Goal: Task Accomplishment & Management: Manage account settings

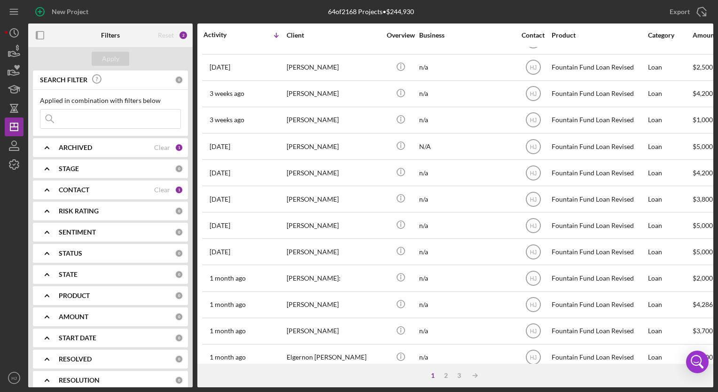
scroll to position [354, 0]
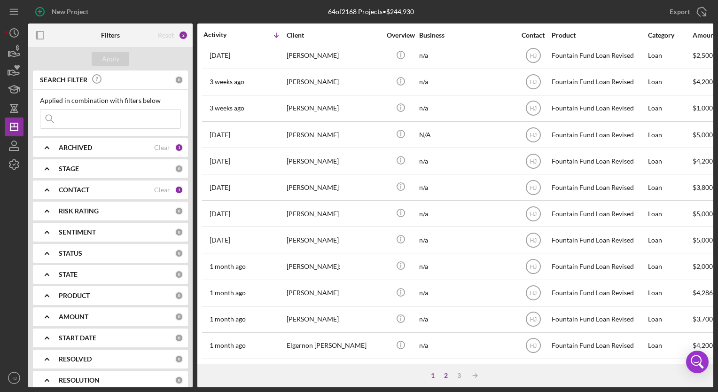
drag, startPoint x: 76, startPoint y: 120, endPoint x: 445, endPoint y: 375, distance: 448.9
click at [445, 375] on div "2" at bounding box center [445, 376] width 13 height 8
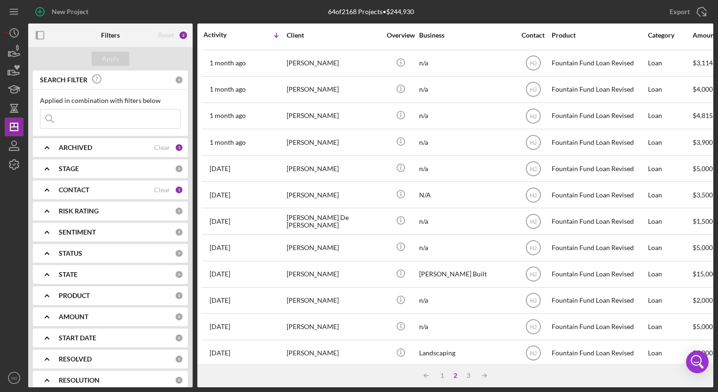
scroll to position [76, 0]
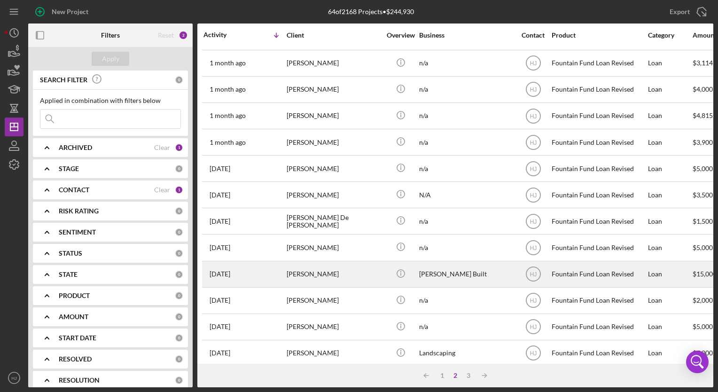
click at [321, 273] on div "[PERSON_NAME]" at bounding box center [334, 274] width 94 height 25
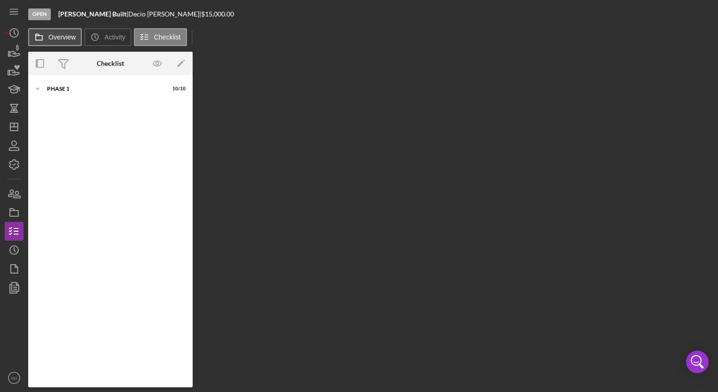
click at [53, 33] on label "Overview" at bounding box center [61, 37] width 27 height 8
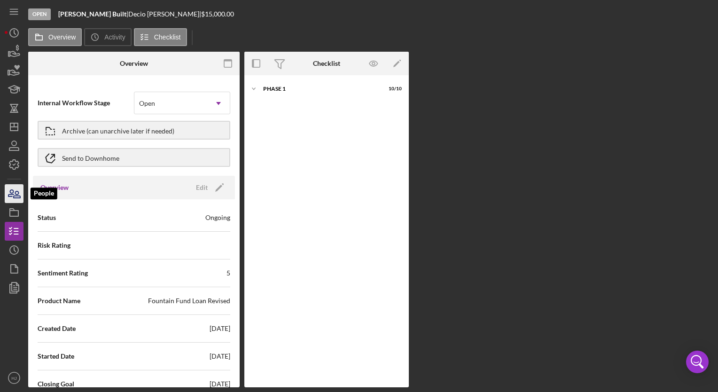
click at [8, 199] on icon "button" at bounding box center [13, 193] width 23 height 23
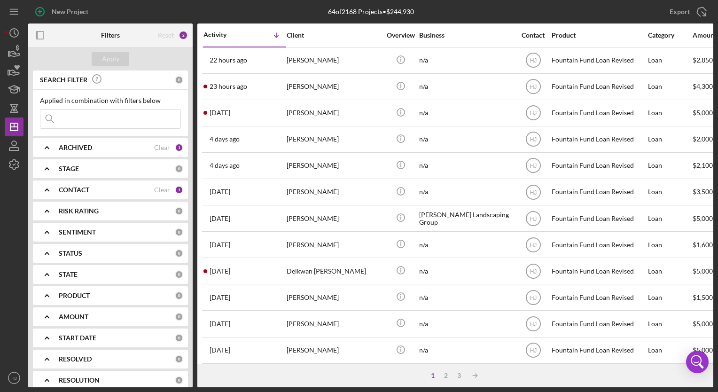
click at [122, 117] on input at bounding box center [110, 118] width 140 height 19
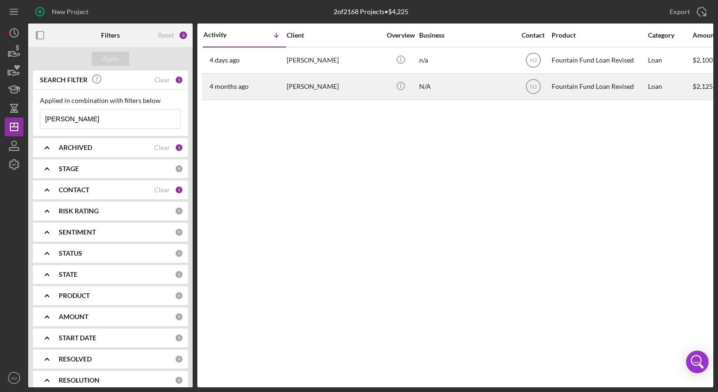
type input "[PERSON_NAME]"
click at [320, 88] on div "[PERSON_NAME]" at bounding box center [334, 86] width 94 height 25
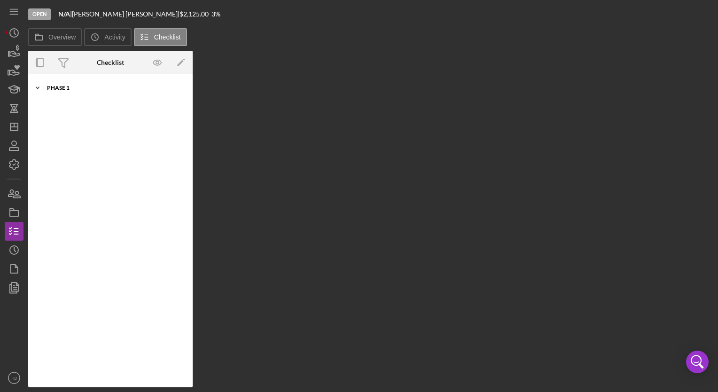
click at [62, 86] on div "Phase 1" at bounding box center [114, 88] width 134 height 6
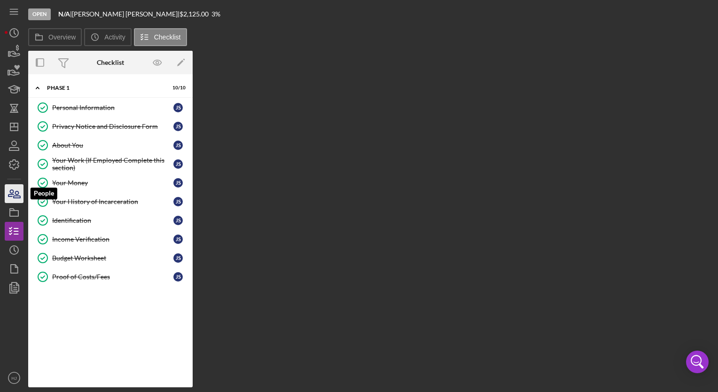
click at [11, 200] on icon "button" at bounding box center [13, 193] width 23 height 23
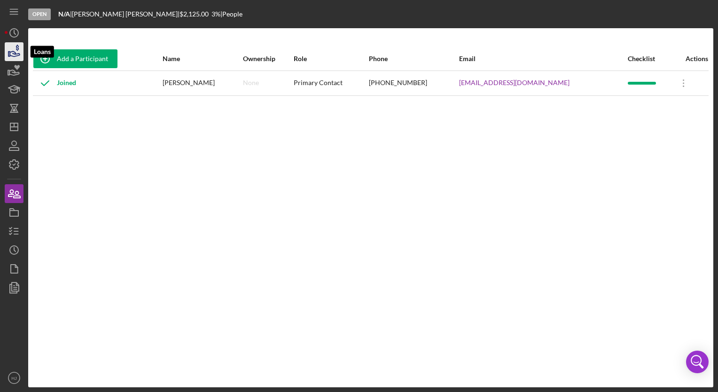
click at [15, 53] on icon "button" at bounding box center [15, 53] width 10 height 5
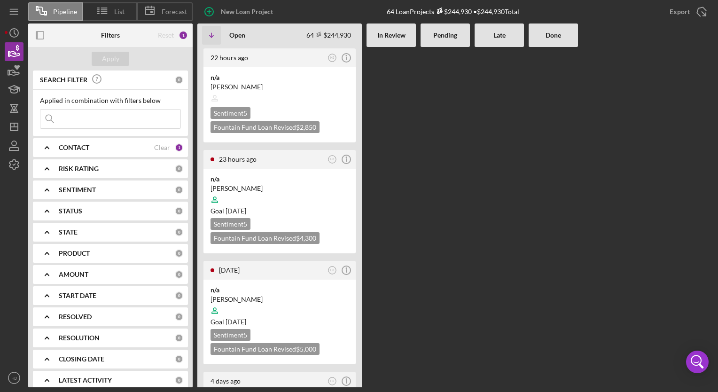
click at [94, 117] on input at bounding box center [110, 118] width 140 height 19
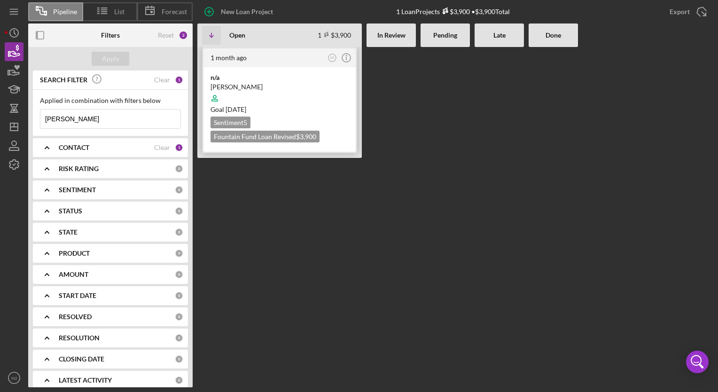
type input "[PERSON_NAME]"
click at [242, 95] on div at bounding box center [280, 98] width 138 height 18
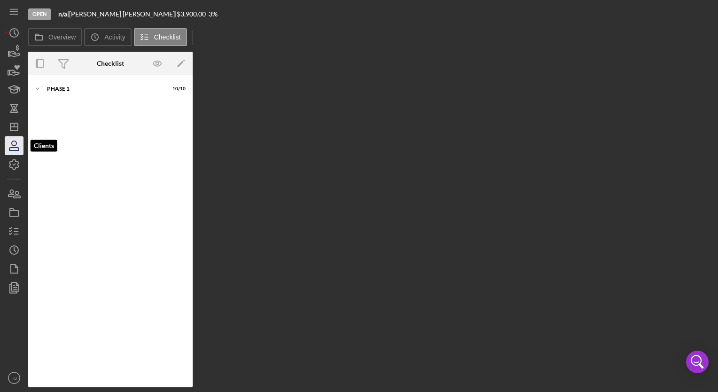
click at [16, 146] on icon "button" at bounding box center [13, 145] width 23 height 23
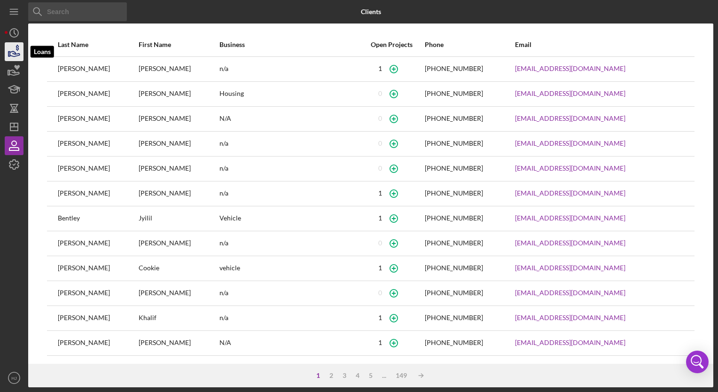
click at [18, 53] on icon "button" at bounding box center [13, 51] width 23 height 23
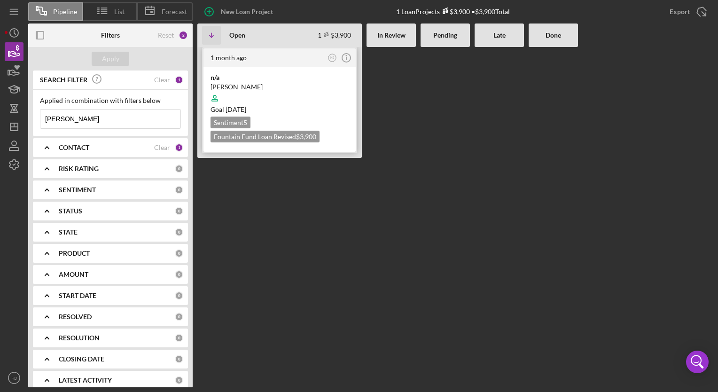
click at [242, 97] on div at bounding box center [280, 98] width 138 height 18
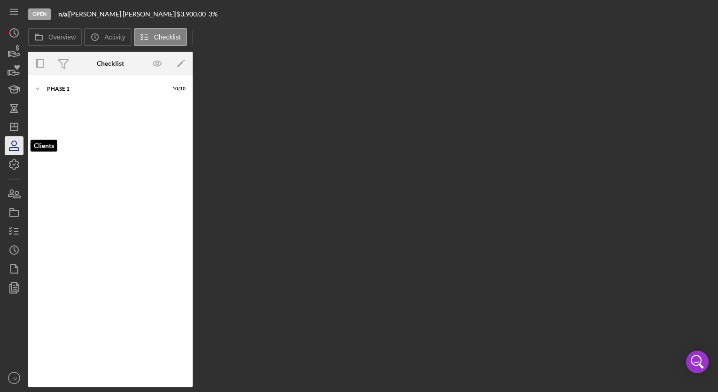
click at [8, 147] on icon "button" at bounding box center [13, 145] width 23 height 23
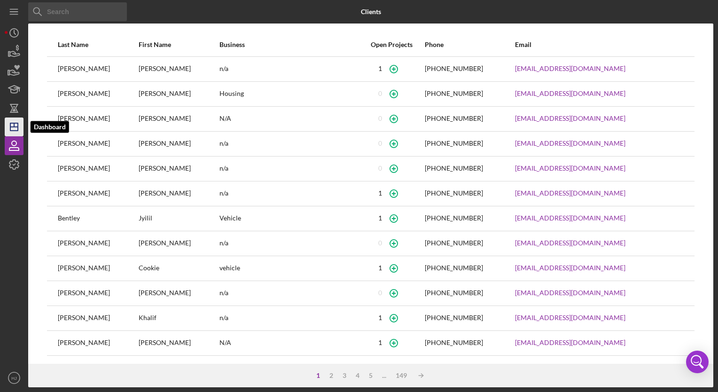
click at [16, 125] on icon "Icon/Dashboard" at bounding box center [13, 126] width 23 height 23
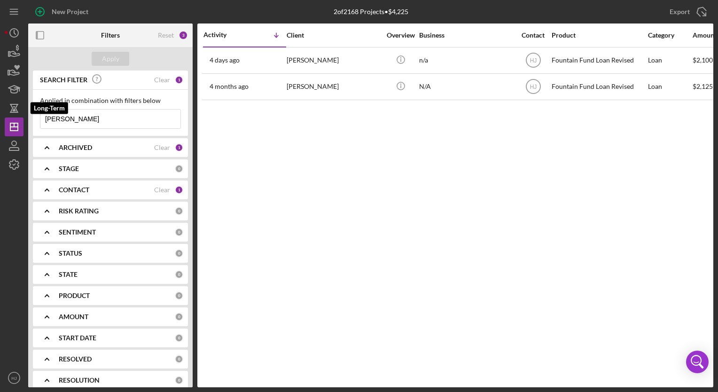
drag, startPoint x: 105, startPoint y: 118, endPoint x: 0, endPoint y: 108, distance: 105.3
click at [0, 108] on html "New Project 2 of 2168 Projects • $4,225 [PERSON_NAME] Export Icon/Export Filter…" at bounding box center [359, 196] width 718 height 392
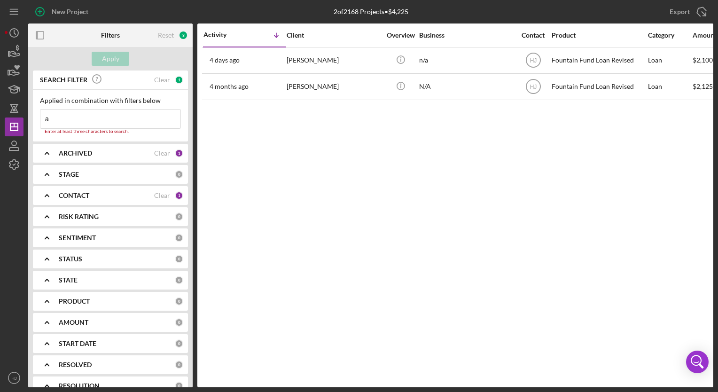
type input "[PERSON_NAME]"
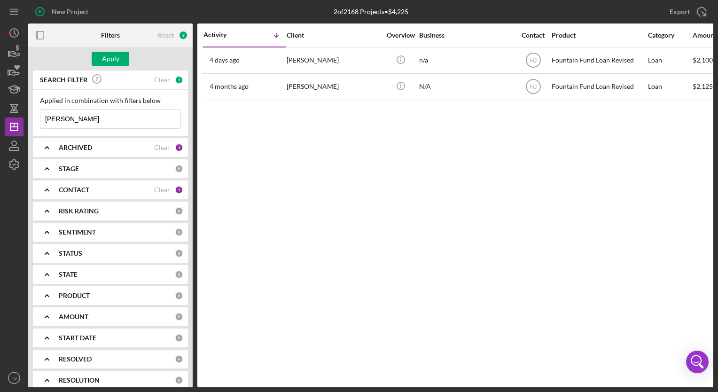
click at [390, 49] on button "Icon/Info" at bounding box center [400, 59] width 21 height 21
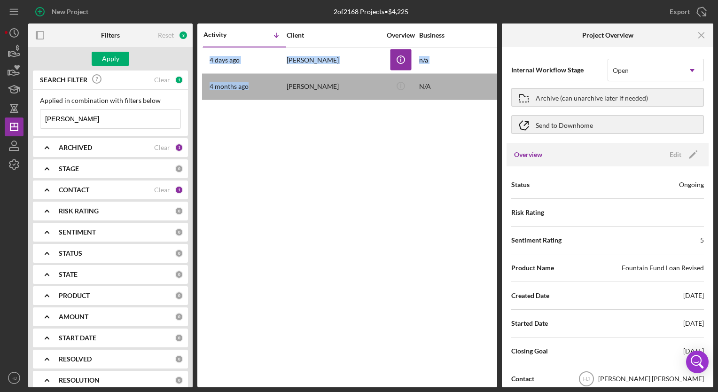
drag, startPoint x: 277, startPoint y: 82, endPoint x: 270, endPoint y: 137, distance: 55.5
click at [270, 137] on div "Activity Icon/Table Sort Arrow Client Overview Business Contact Product Categor…" at bounding box center [347, 205] width 300 height 364
click at [98, 118] on input "[PERSON_NAME]" at bounding box center [110, 118] width 140 height 19
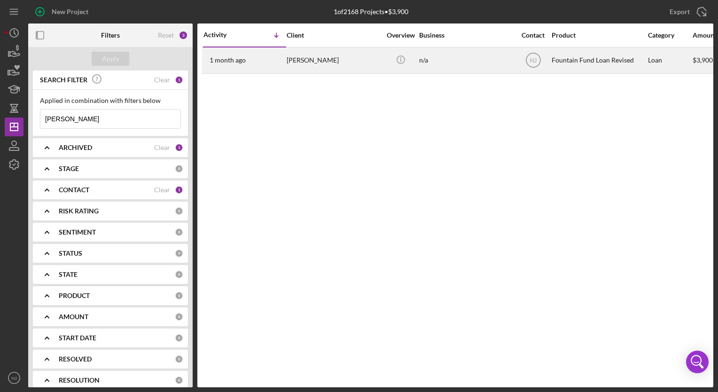
click at [343, 59] on div "[PERSON_NAME]" at bounding box center [334, 60] width 94 height 25
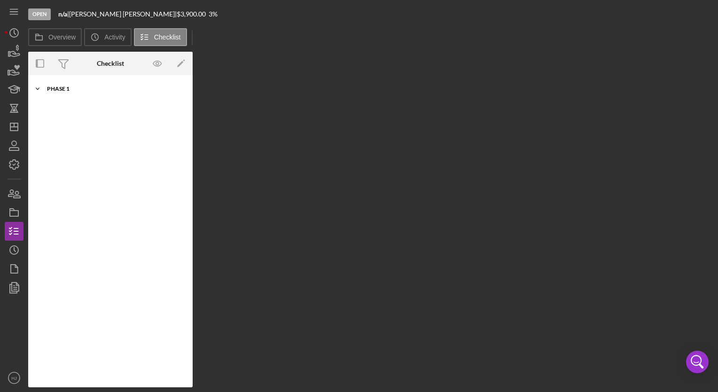
click at [66, 94] on div "Icon/Expander Phase 1 10 / 10" at bounding box center [110, 88] width 164 height 19
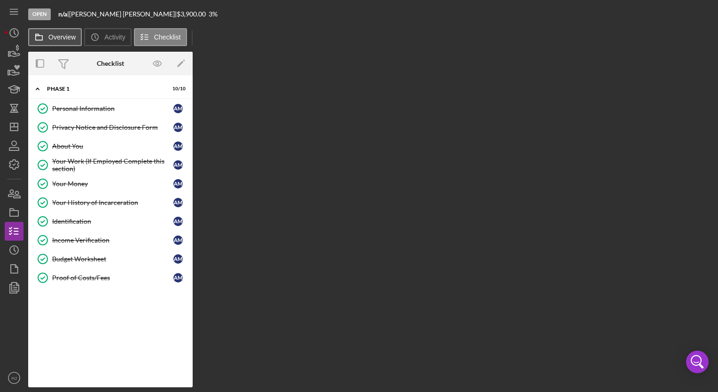
click at [44, 39] on icon at bounding box center [39, 37] width 19 height 19
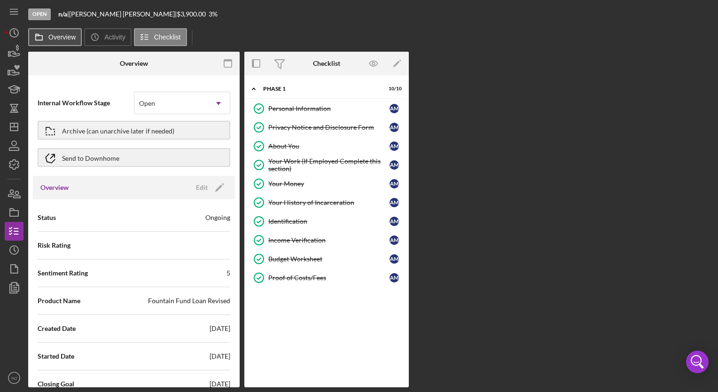
click at [44, 39] on icon at bounding box center [39, 37] width 19 height 19
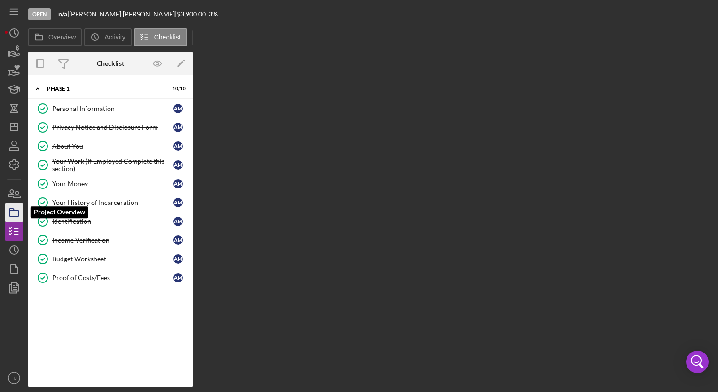
click at [10, 204] on icon "button" at bounding box center [13, 212] width 23 height 23
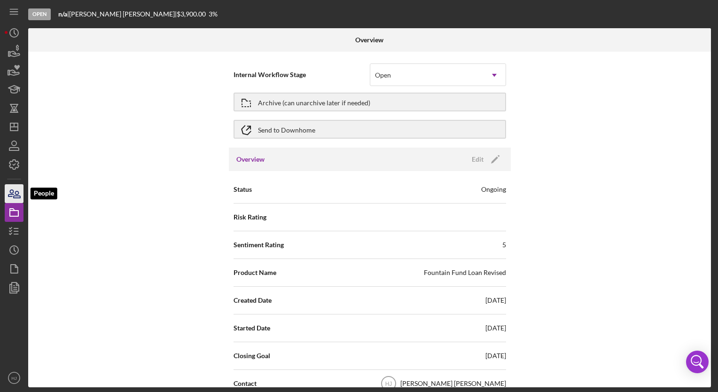
click at [19, 195] on icon "button" at bounding box center [13, 193] width 23 height 23
